Goal: Task Accomplishment & Management: Use online tool/utility

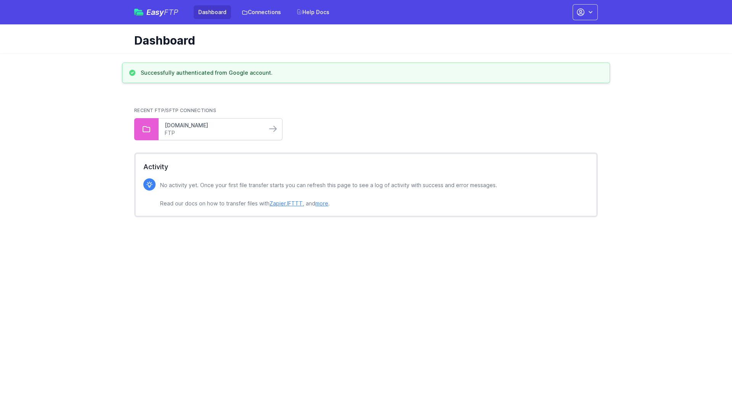
click at [186, 123] on link "[DOMAIN_NAME]" at bounding box center [213, 126] width 96 height 8
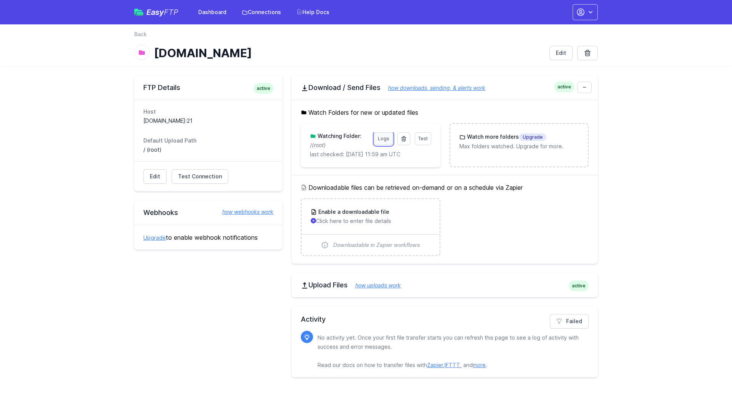
click at [385, 139] on link "Logs" at bounding box center [383, 138] width 18 height 13
